Goal: Transaction & Acquisition: Purchase product/service

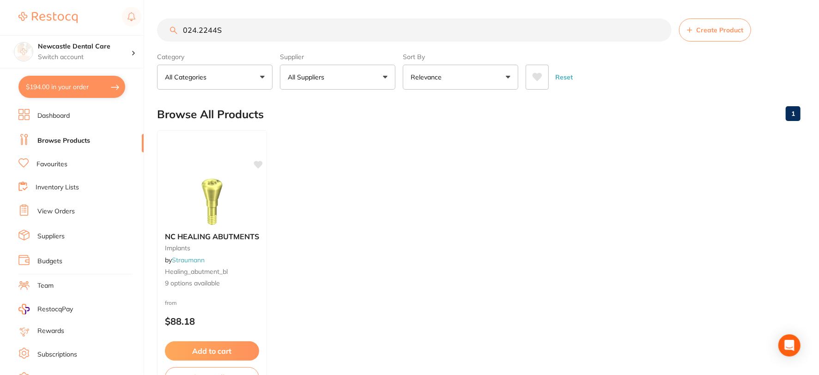
click at [232, 29] on input "024.2244S" at bounding box center [414, 29] width 515 height 23
click at [214, 26] on input "024.2244S" at bounding box center [414, 29] width 515 height 23
type input "024.2246S"
click at [214, 250] on small "implants" at bounding box center [211, 247] width 95 height 7
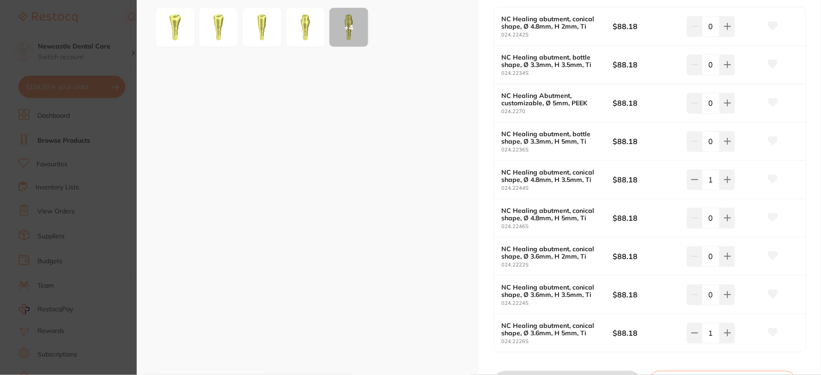
scroll to position [205, 0]
click at [724, 29] on icon at bounding box center [727, 25] width 7 height 7
type input "1"
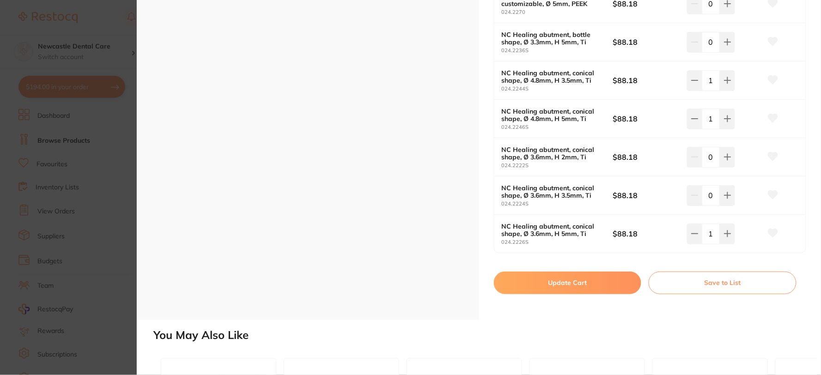
scroll to position [359, 0]
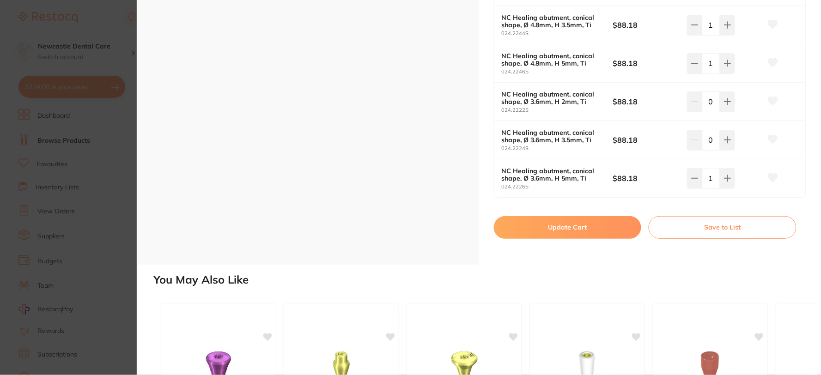
click at [562, 228] on button "Update Cart" at bounding box center [568, 227] width 148 height 22
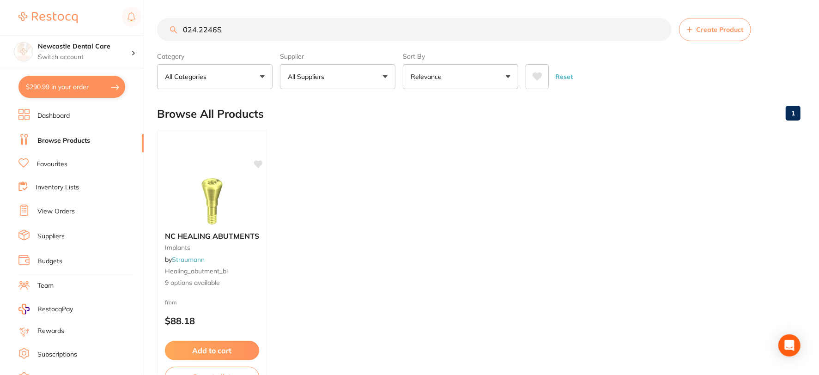
click at [117, 87] on button "$290.99 in your order" at bounding box center [71, 87] width 107 height 22
checkbox input "true"
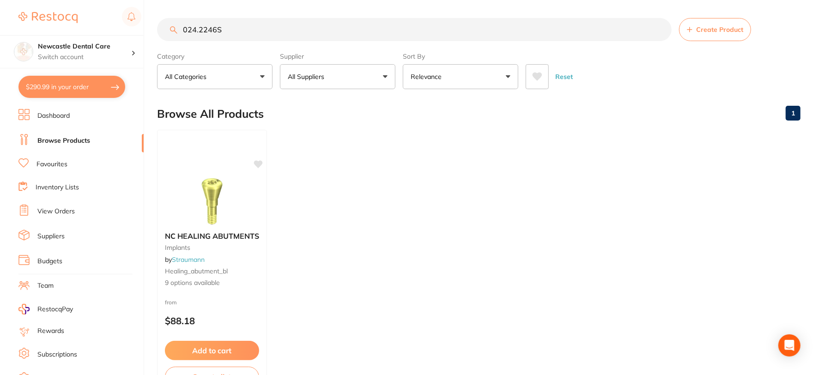
checkbox input "true"
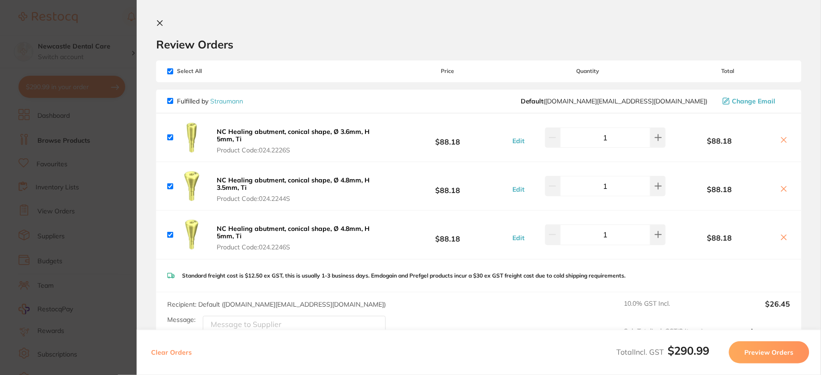
click at [783, 136] on icon at bounding box center [783, 139] width 7 height 7
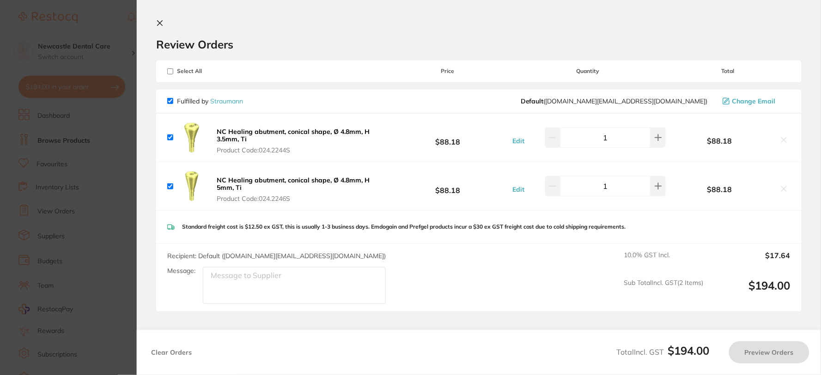
checkbox input "true"
click at [158, 22] on icon at bounding box center [159, 22] width 7 height 7
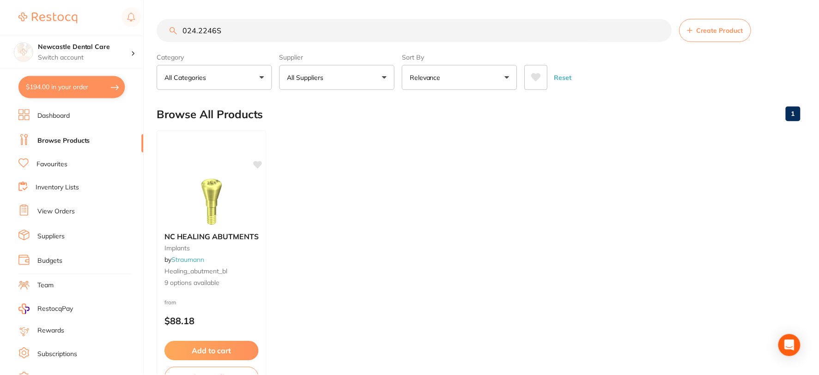
scroll to position [0, 0]
click at [260, 30] on input "024.2246S" at bounding box center [414, 29] width 515 height 23
drag, startPoint x: 260, startPoint y: 30, endPoint x: 52, endPoint y: 9, distance: 209.0
click at [52, 9] on div "$194.00 Newcastle Dental Care Switch account Newcastle Dental Care $194.00 in y…" at bounding box center [409, 187] width 819 height 375
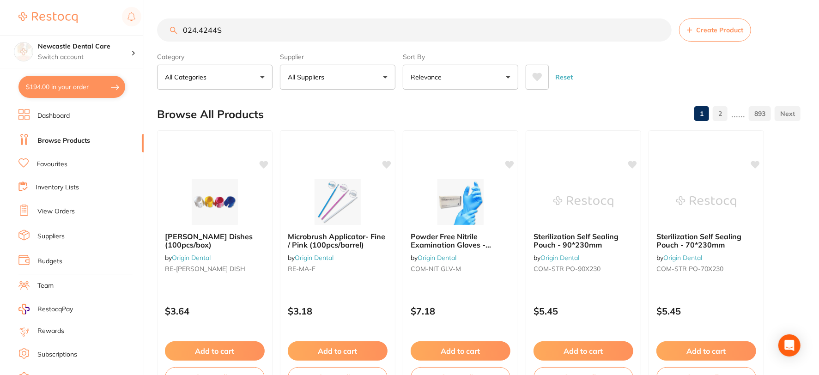
type input "024.4244S"
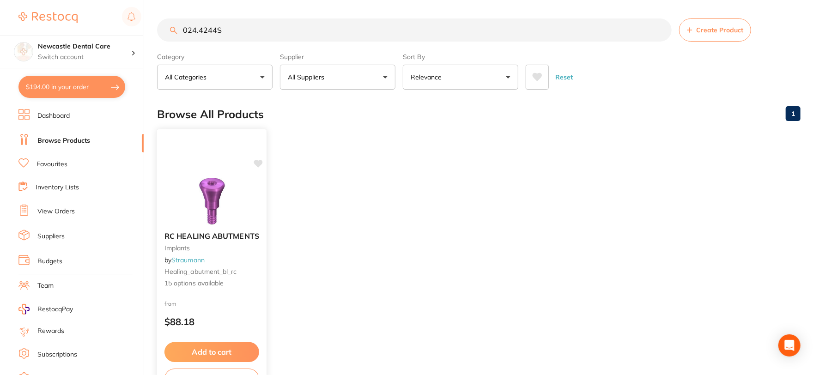
click at [227, 150] on div at bounding box center [212, 141] width 110 height 24
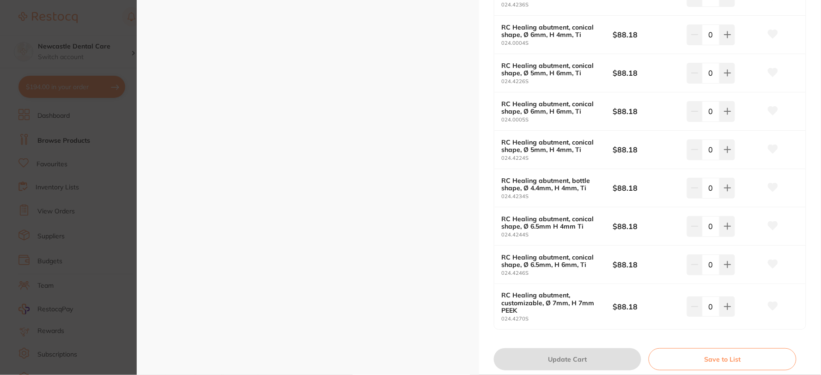
scroll to position [513, 0]
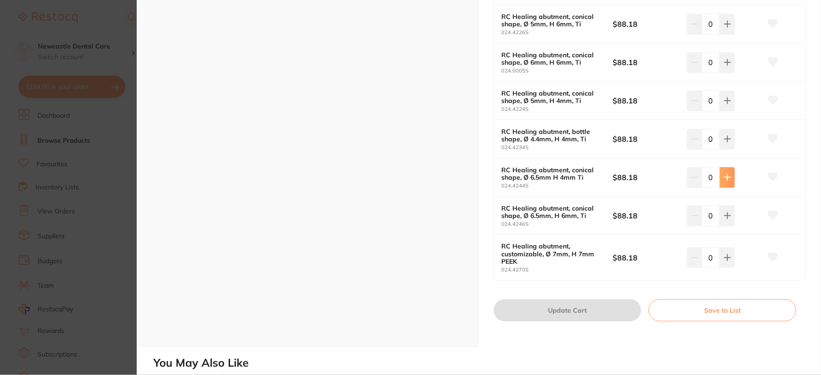
type input "1"
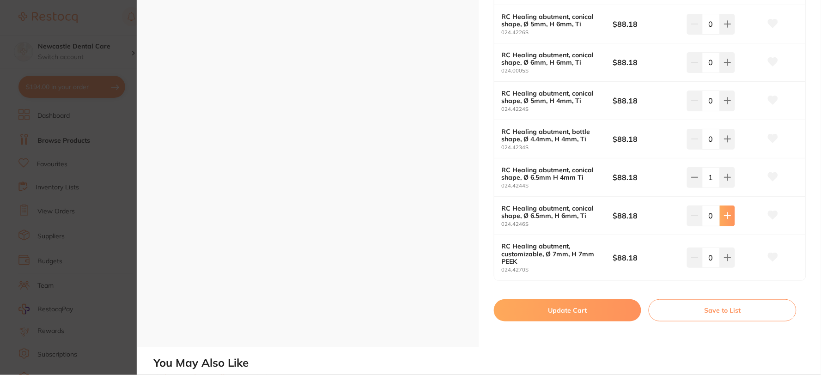
type input "1"
click at [594, 310] on button "Update Cart" at bounding box center [568, 310] width 148 height 22
checkbox input "false"
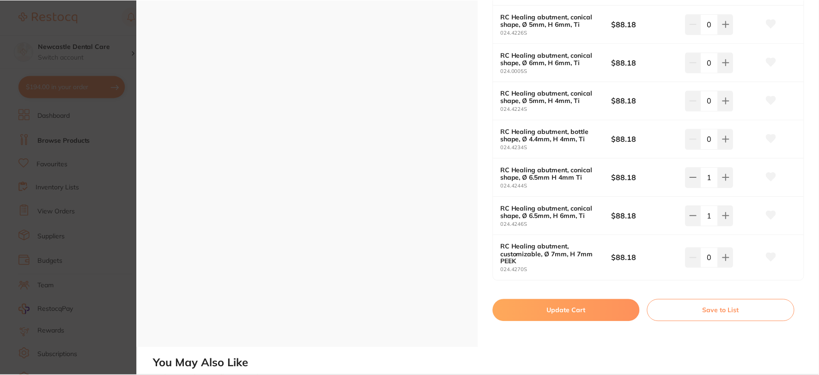
scroll to position [0, 0]
